Goal: Find specific page/section: Find specific page/section

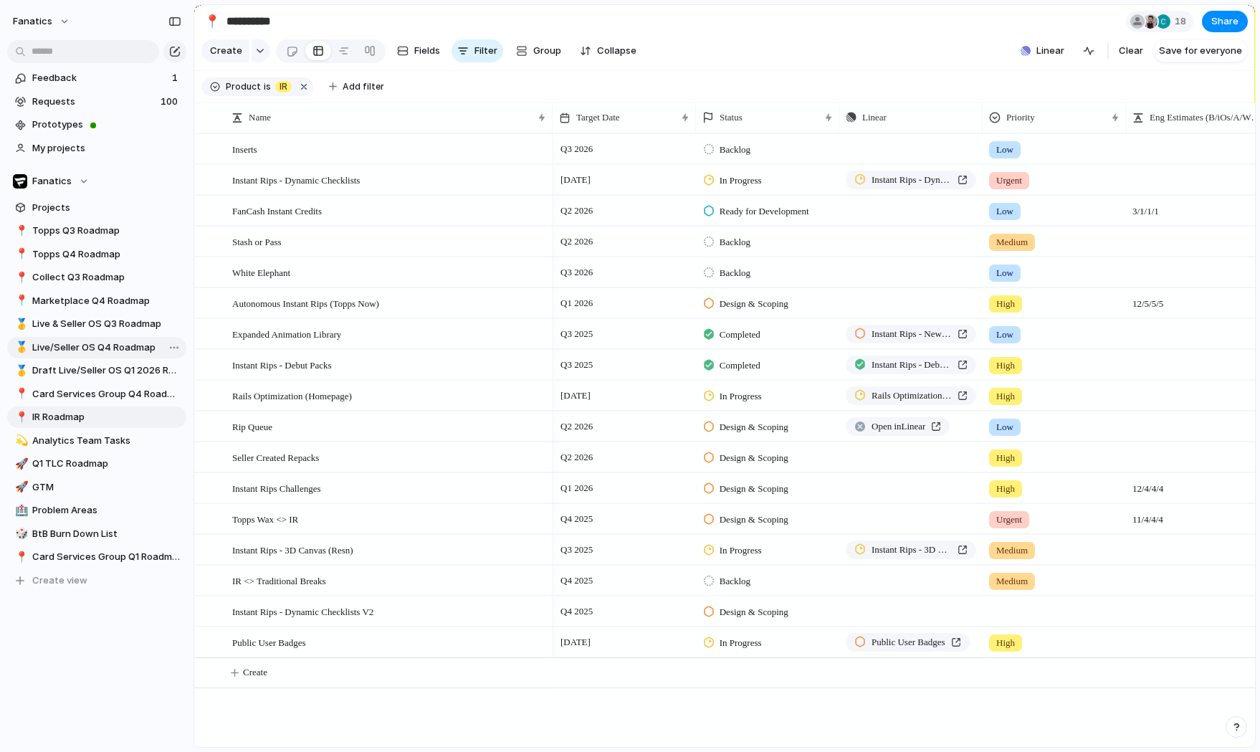
click at [113, 350] on span "Live/Seller OS Q4 Roadmap" at bounding box center [106, 347] width 149 height 14
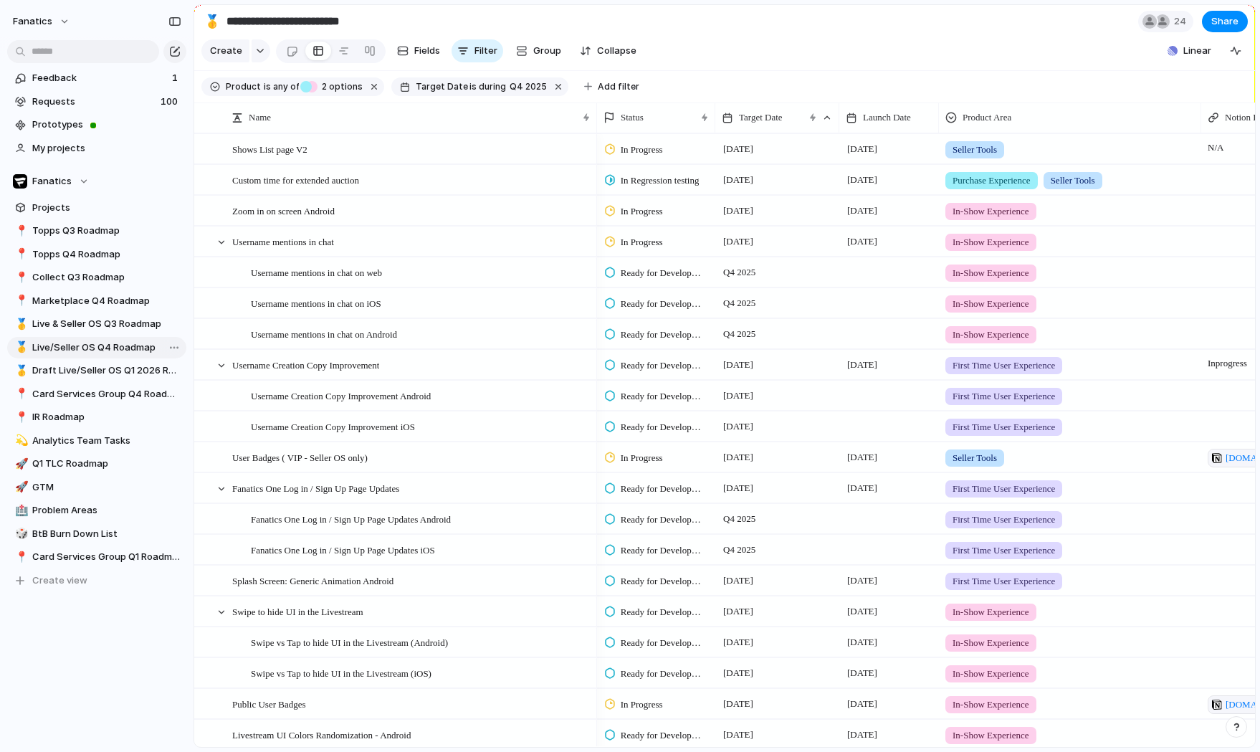
type input "**********"
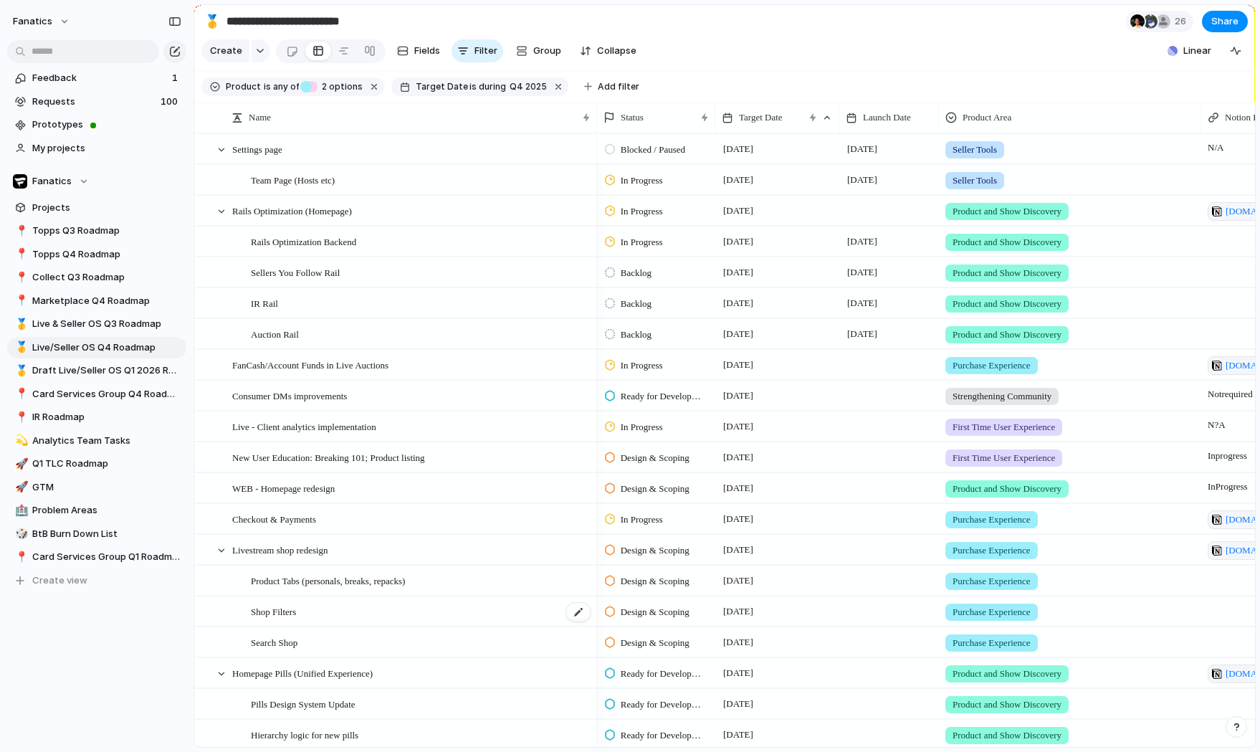
click at [306, 617] on div "Shop Filters" at bounding box center [421, 611] width 341 height 29
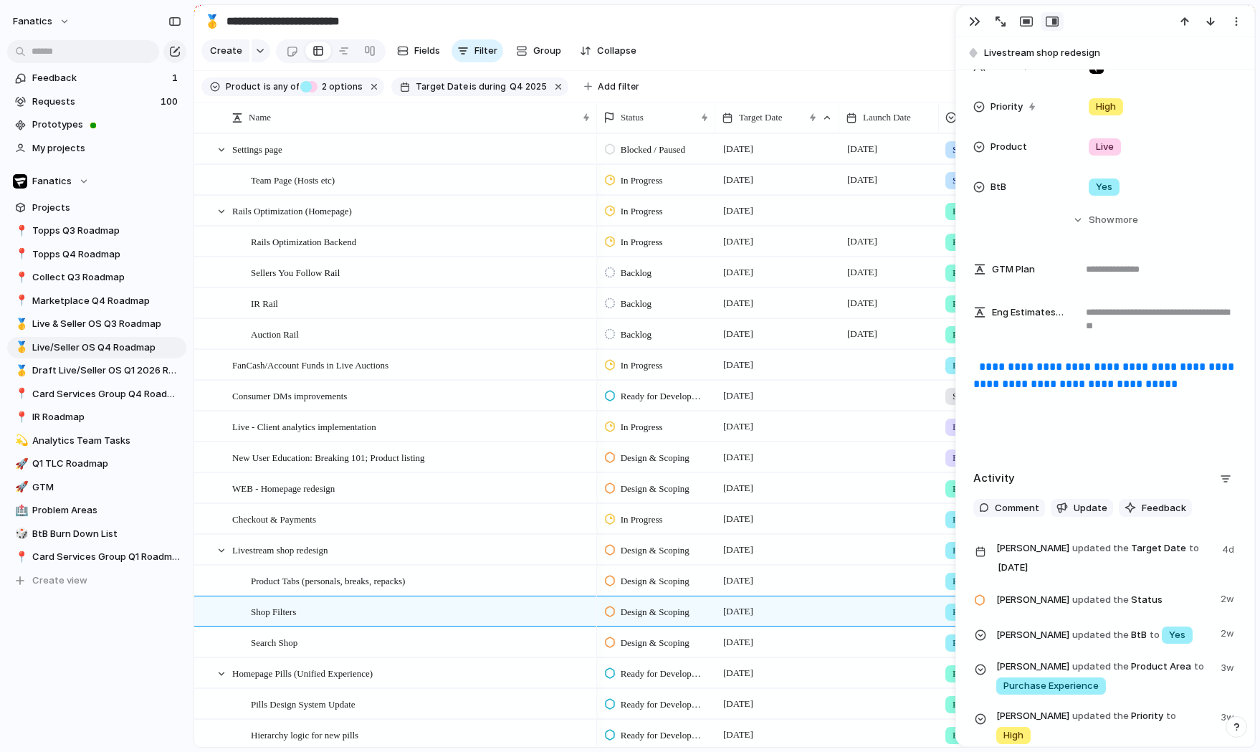
click at [1048, 383] on link "**********" at bounding box center [1105, 375] width 264 height 28
